Goal: Information Seeking & Learning: Learn about a topic

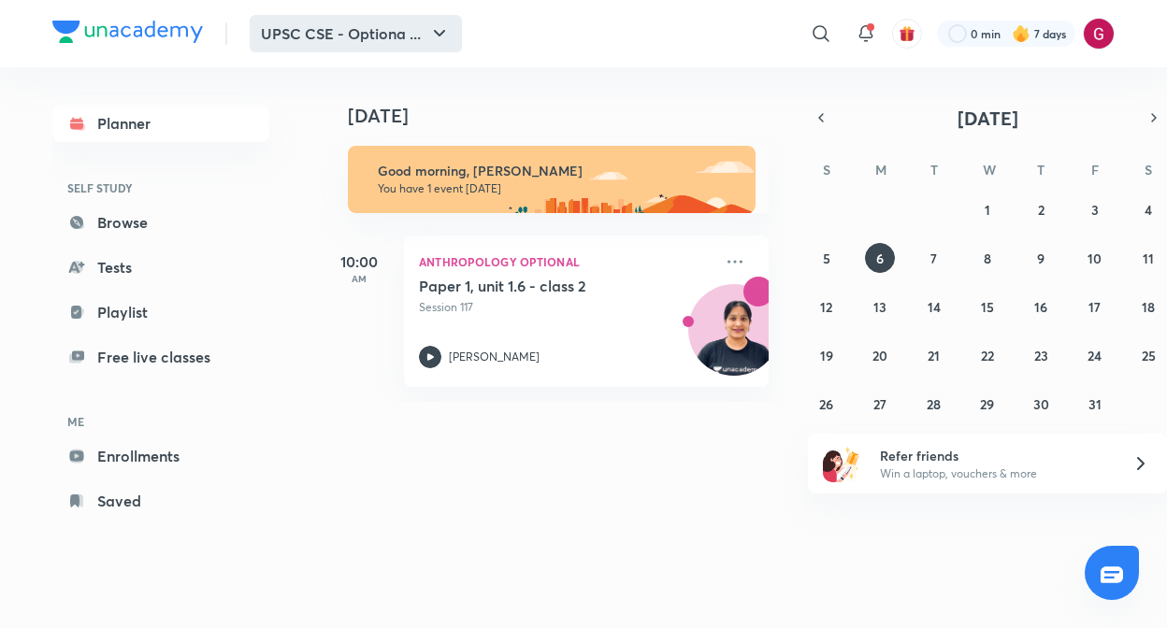
click at [411, 36] on button "UPSC CSE - Optiona ..." at bounding box center [356, 33] width 212 height 37
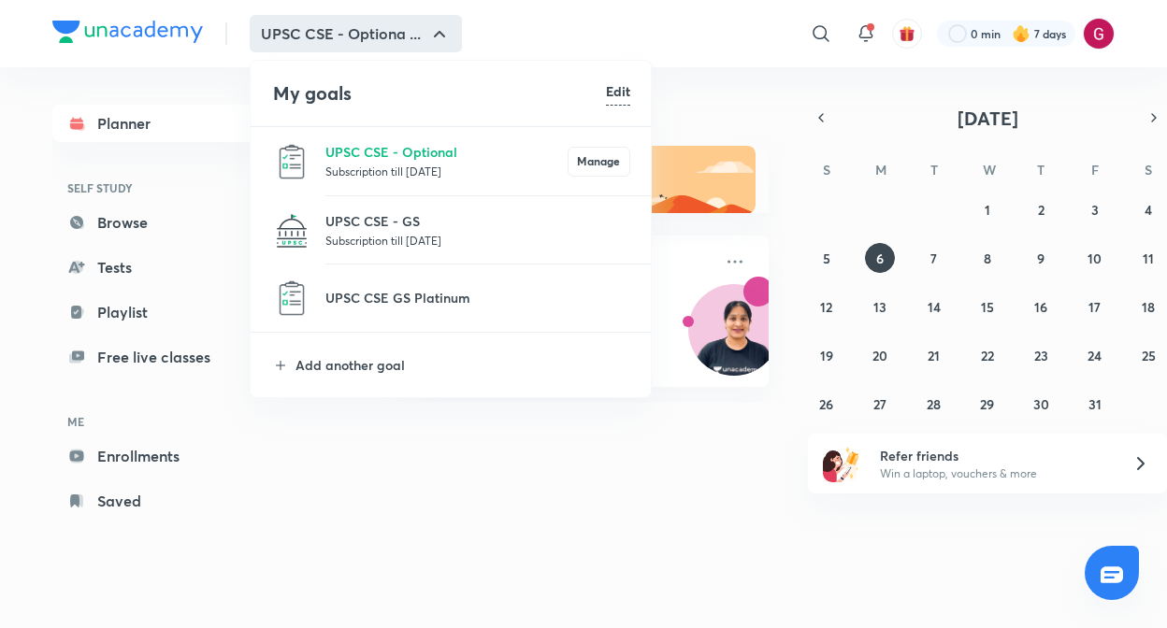
click at [387, 238] on p "Subscription till [DATE]" at bounding box center [477, 240] width 305 height 19
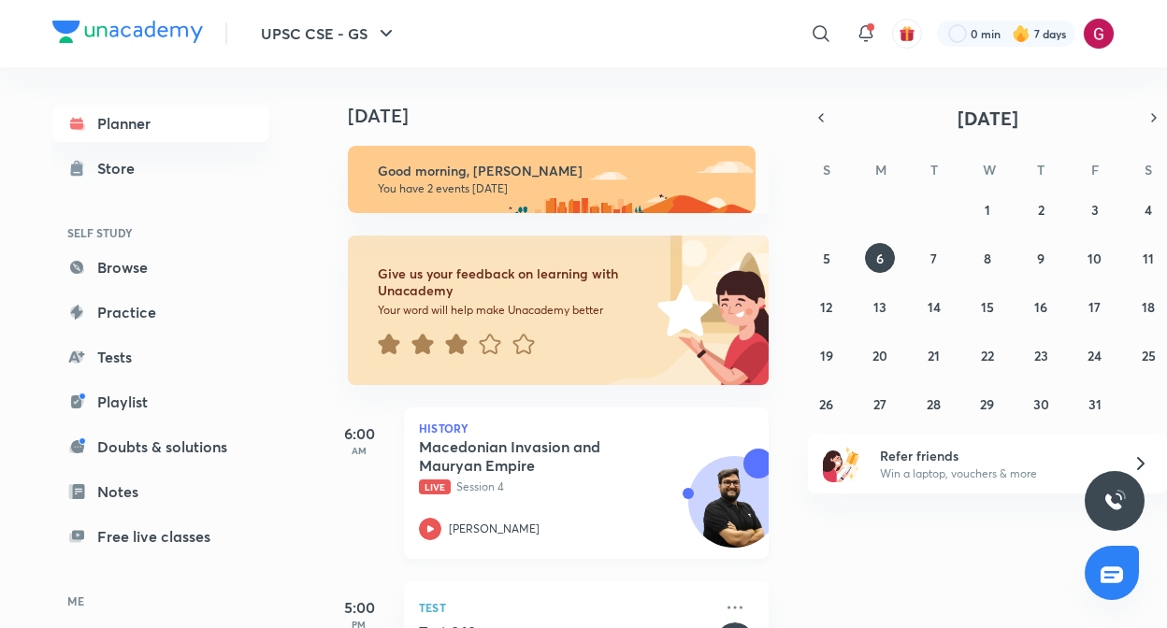
click at [484, 479] on p "Live Session 4" at bounding box center [566, 487] width 294 height 17
